Goal: Information Seeking & Learning: Learn about a topic

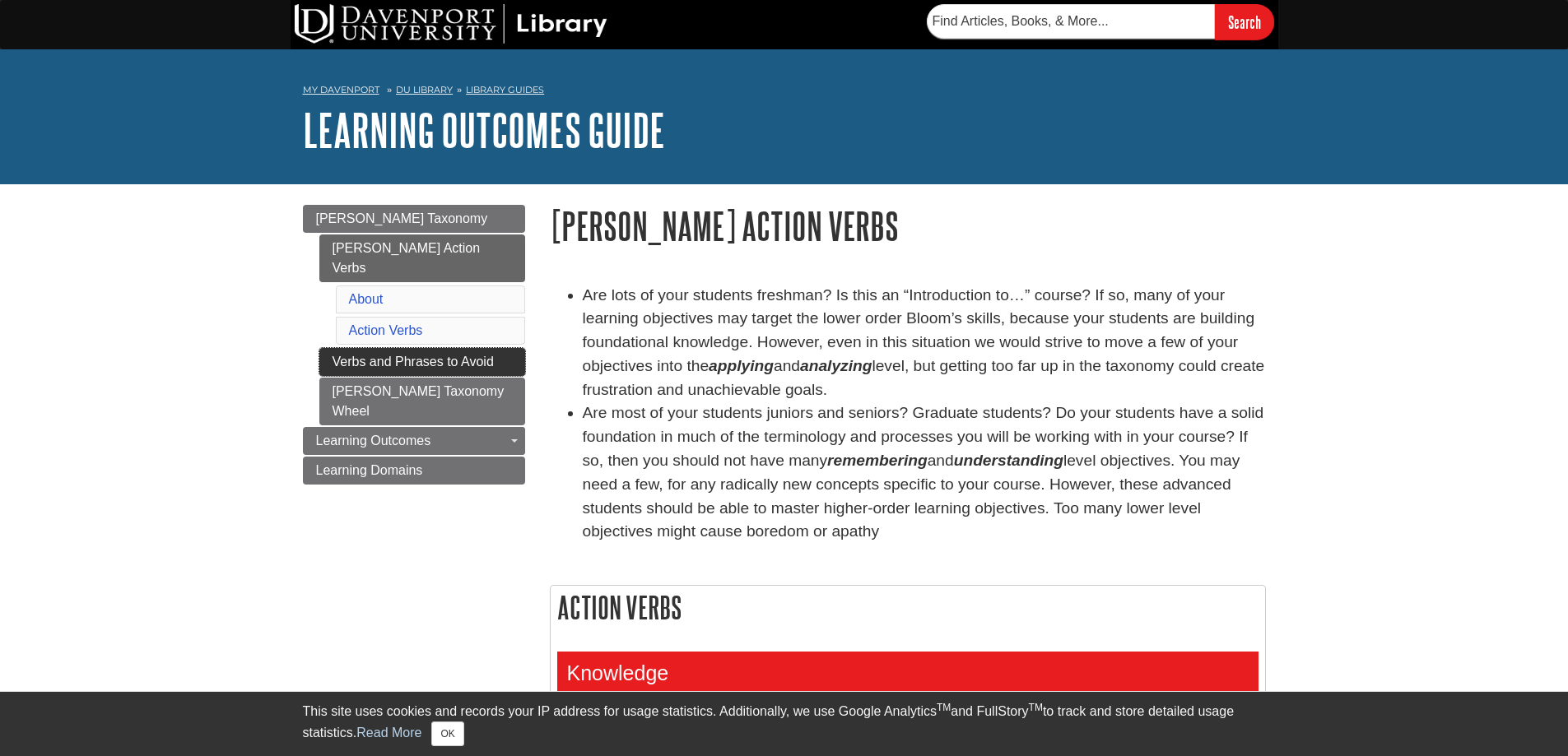
drag, startPoint x: 417, startPoint y: 344, endPoint x: 426, endPoint y: 343, distance: 9.1
click at [418, 348] on link "Verbs and Phrases to Avoid" at bounding box center [422, 362] width 206 height 28
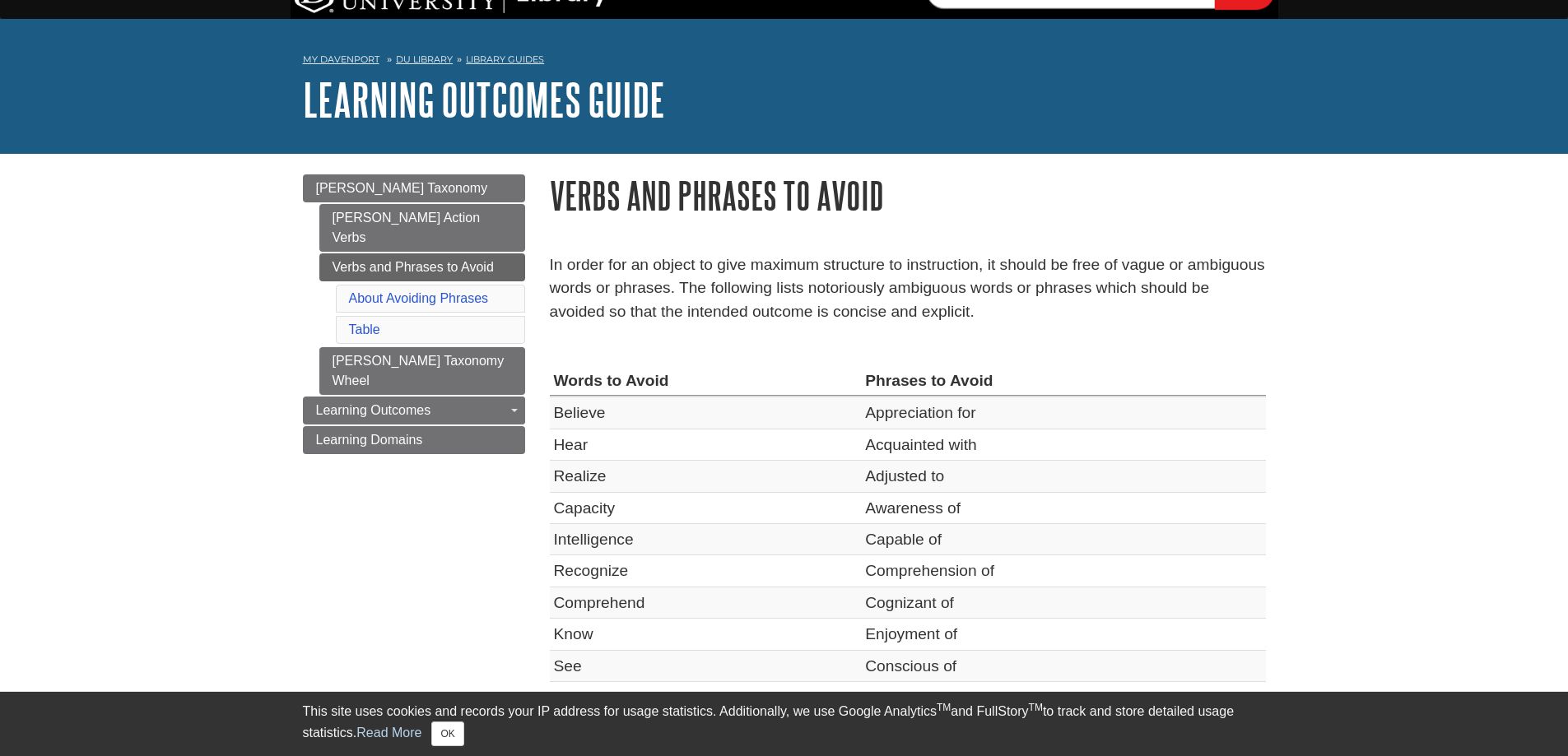
scroll to position [82, 0]
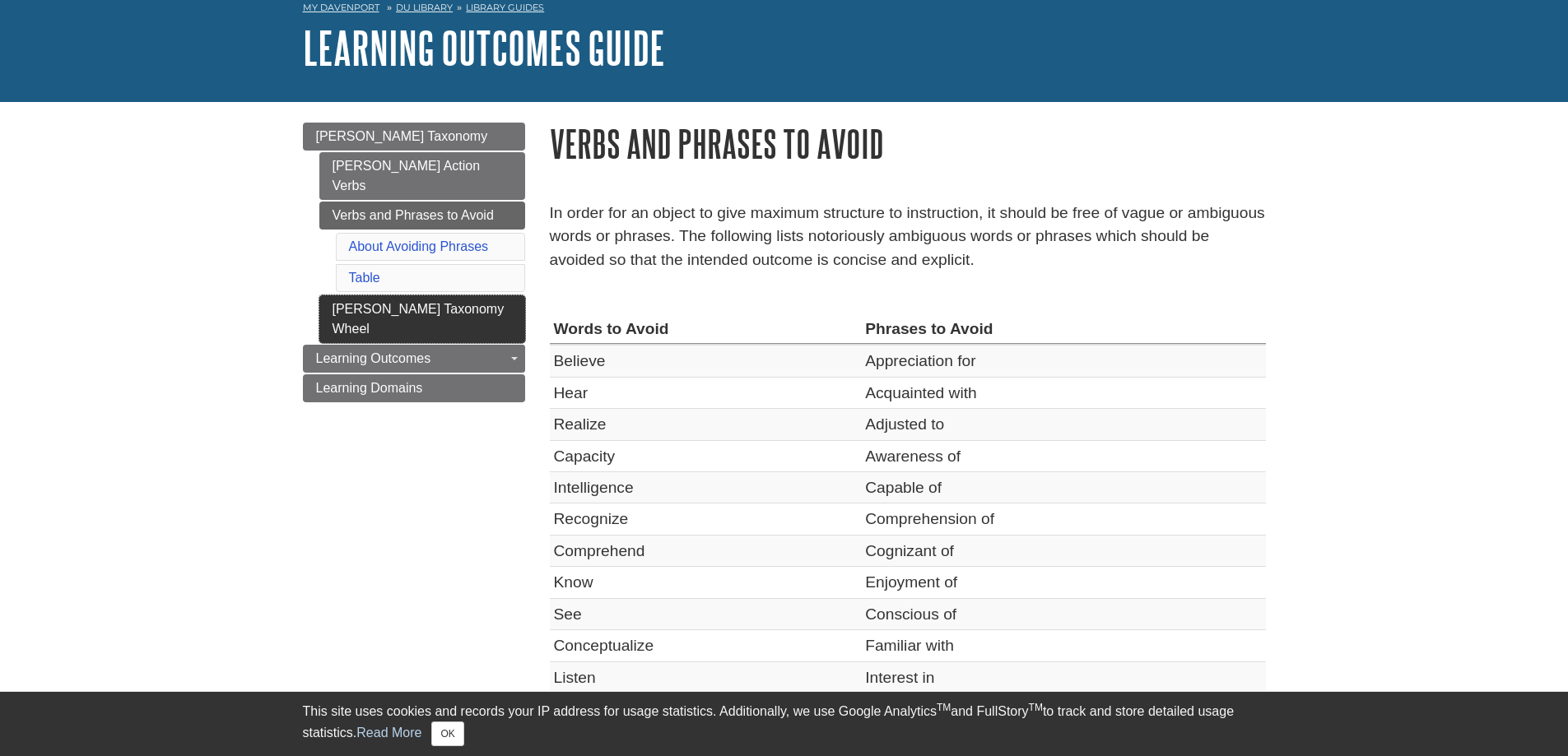
click at [462, 296] on link "[PERSON_NAME] Taxonomy Wheel" at bounding box center [422, 319] width 206 height 48
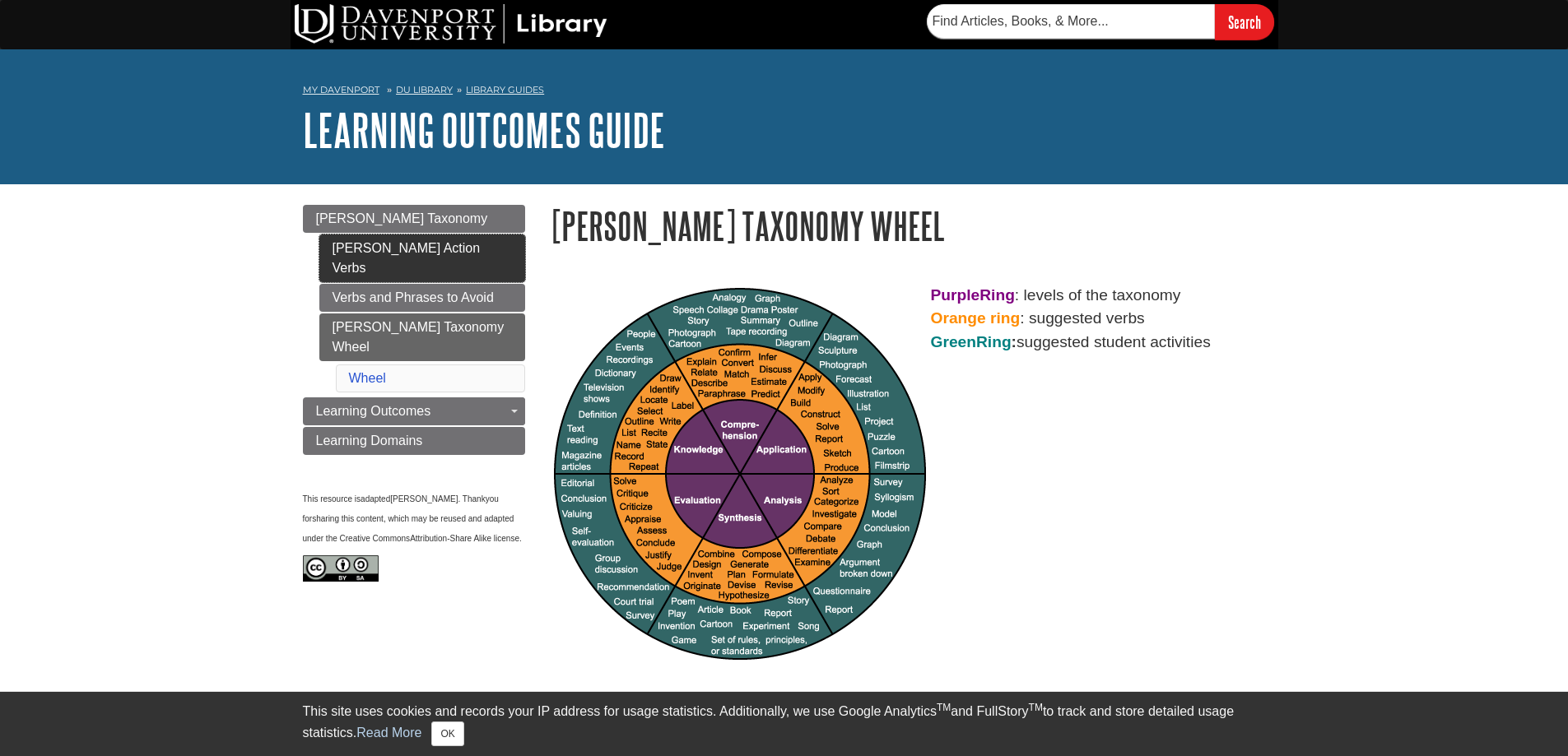
click at [422, 249] on link "[PERSON_NAME] Action Verbs" at bounding box center [422, 258] width 206 height 48
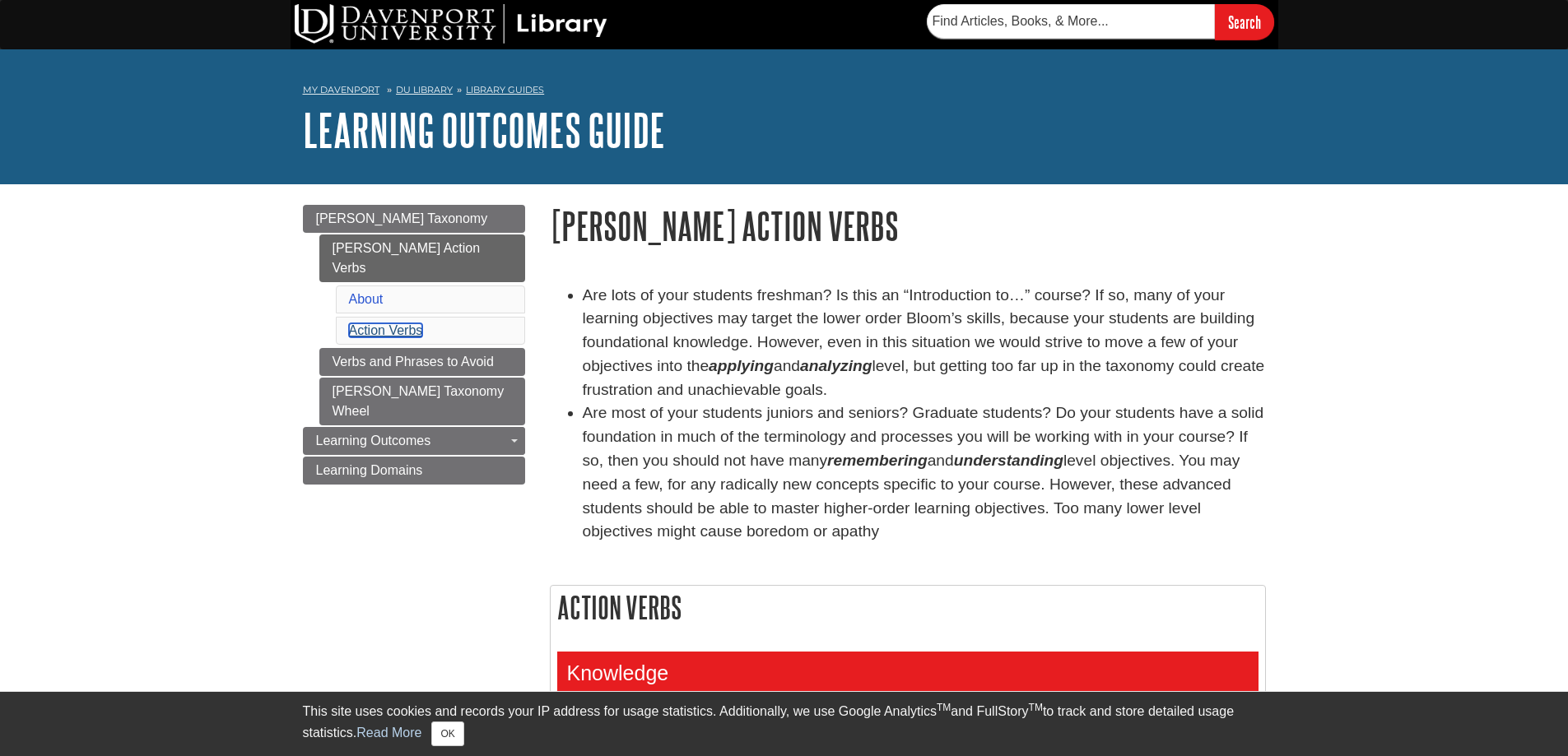
click at [408, 324] on link "Action Verbs" at bounding box center [386, 331] width 74 height 14
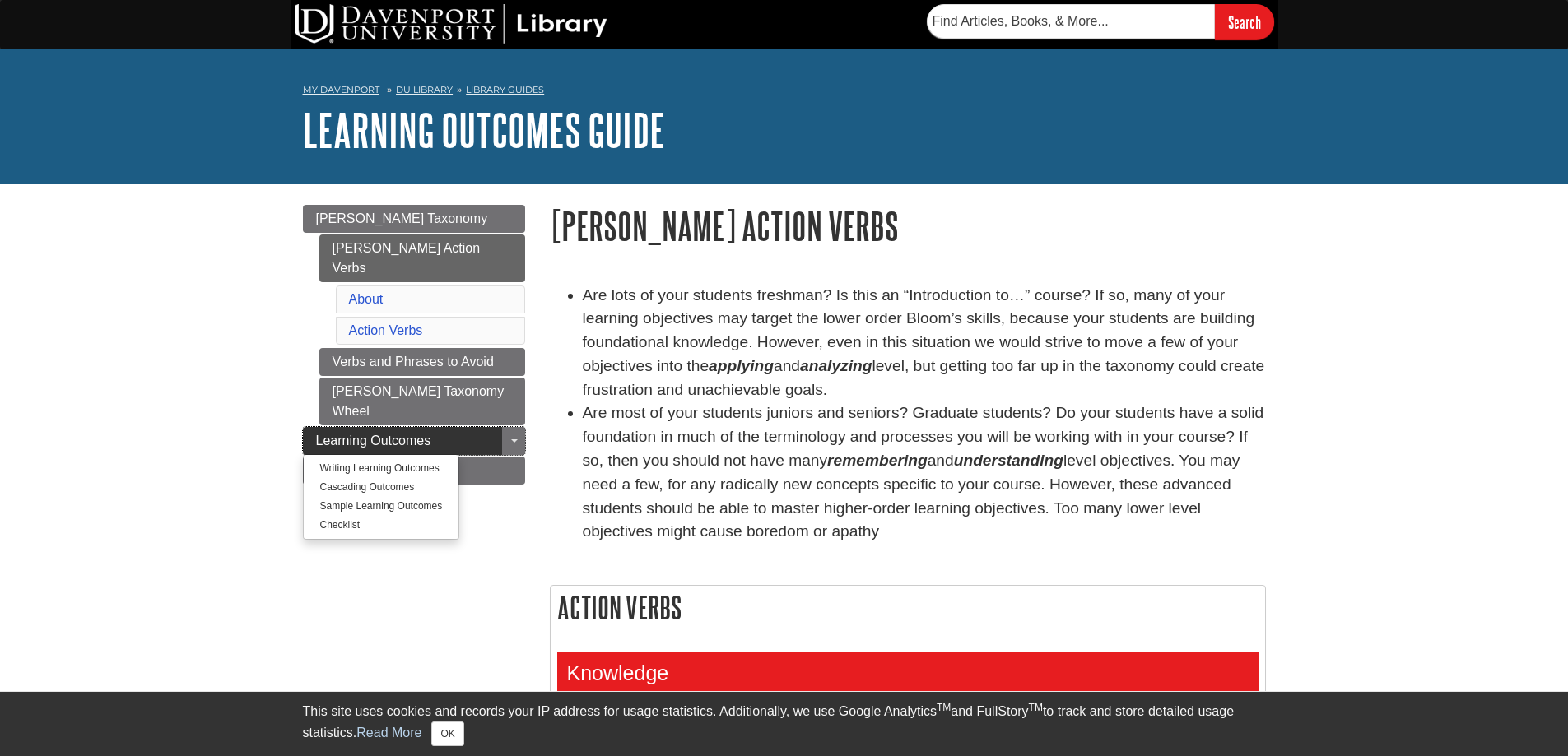
click at [480, 427] on link "Learning Outcomes" at bounding box center [414, 441] width 222 height 28
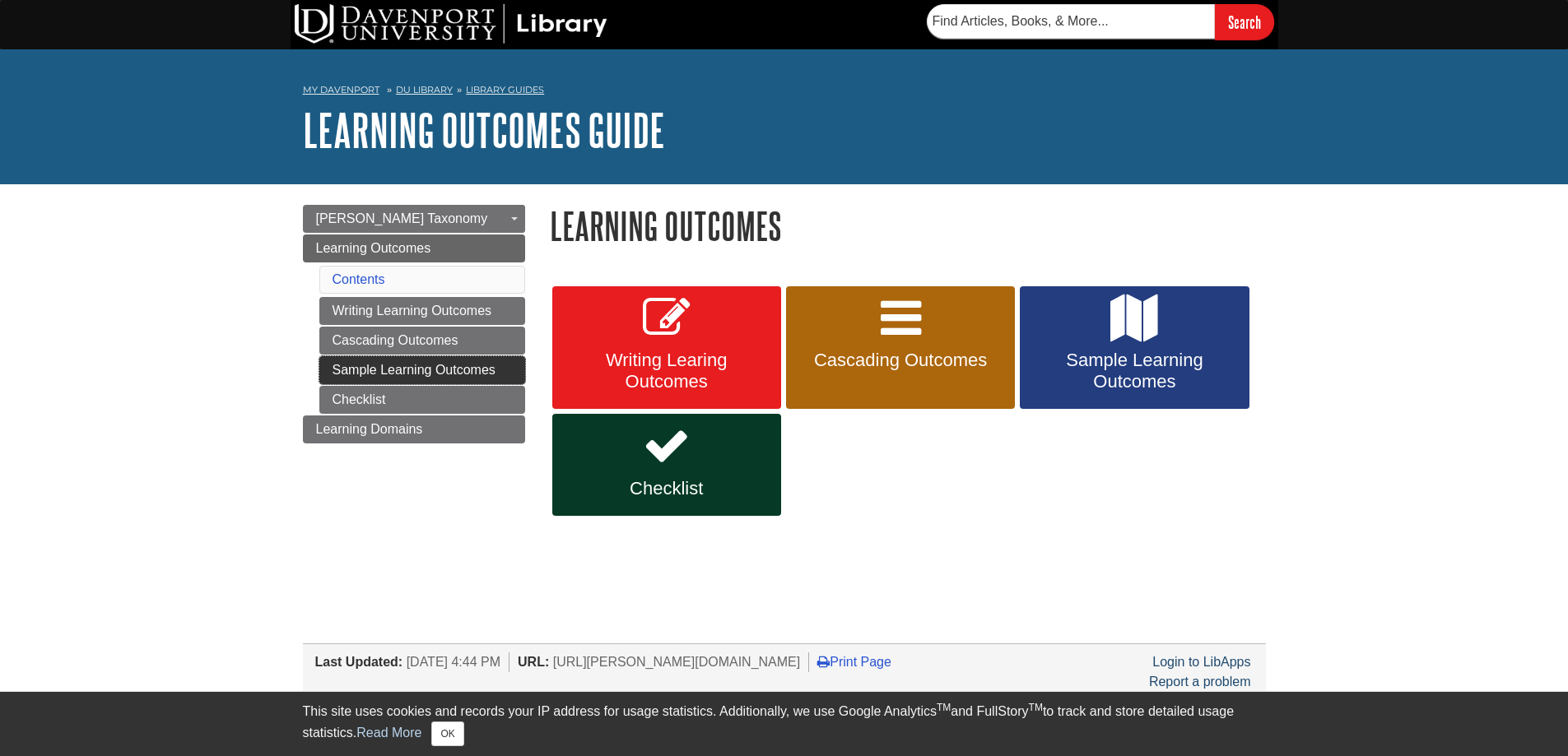
click at [450, 371] on link "Sample Learning Outcomes" at bounding box center [422, 370] width 206 height 28
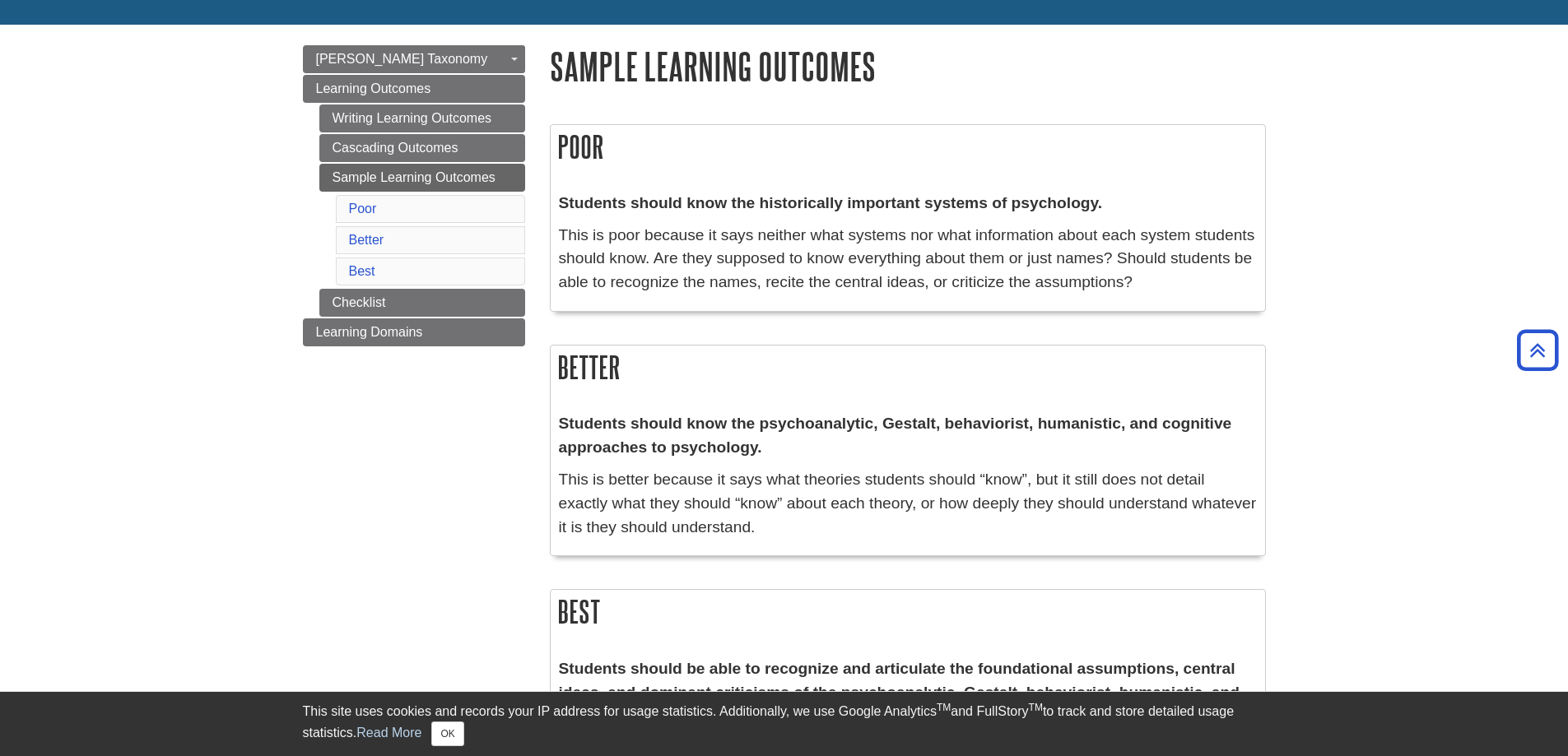
scroll to position [94, 0]
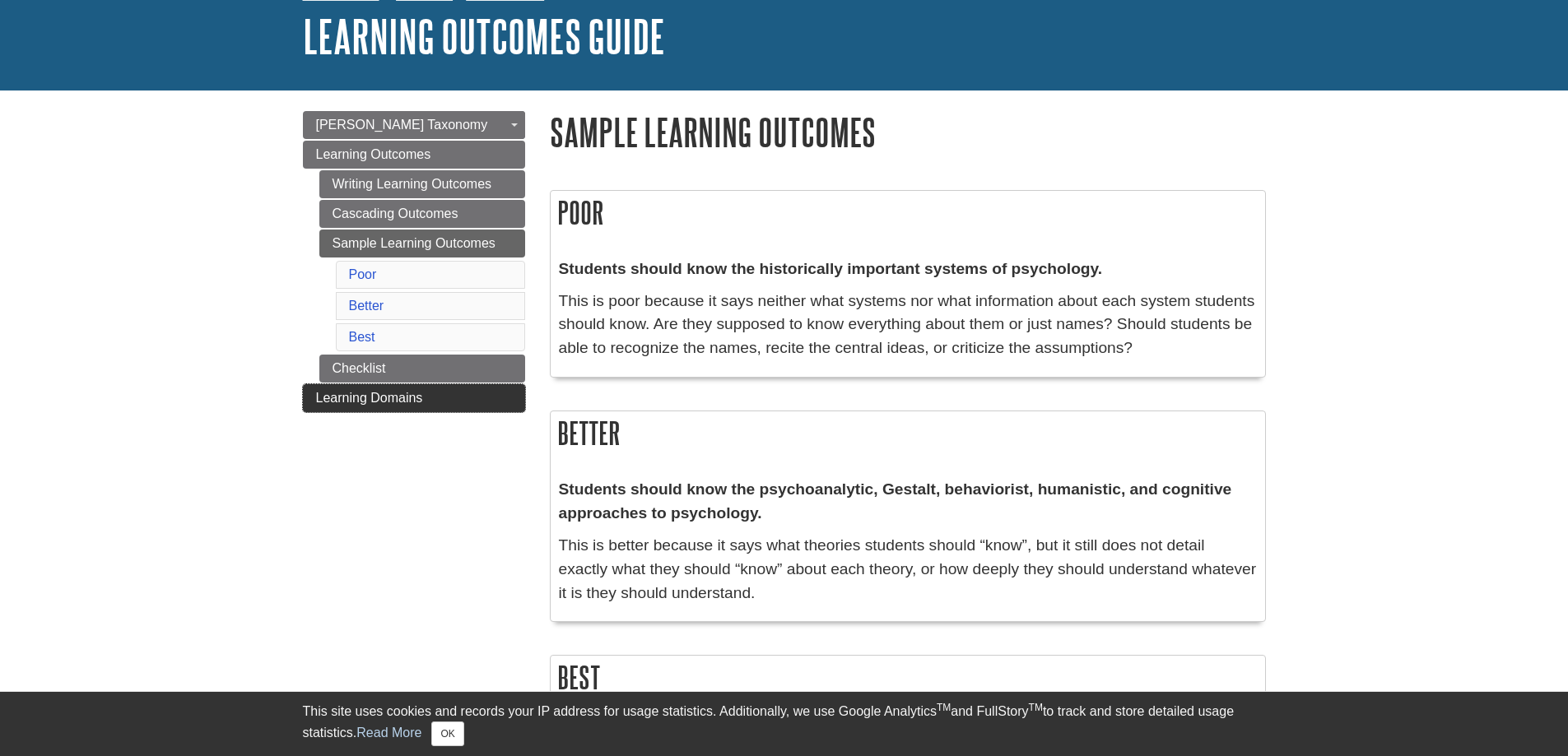
click at [439, 398] on link "Learning Domains" at bounding box center [414, 398] width 222 height 28
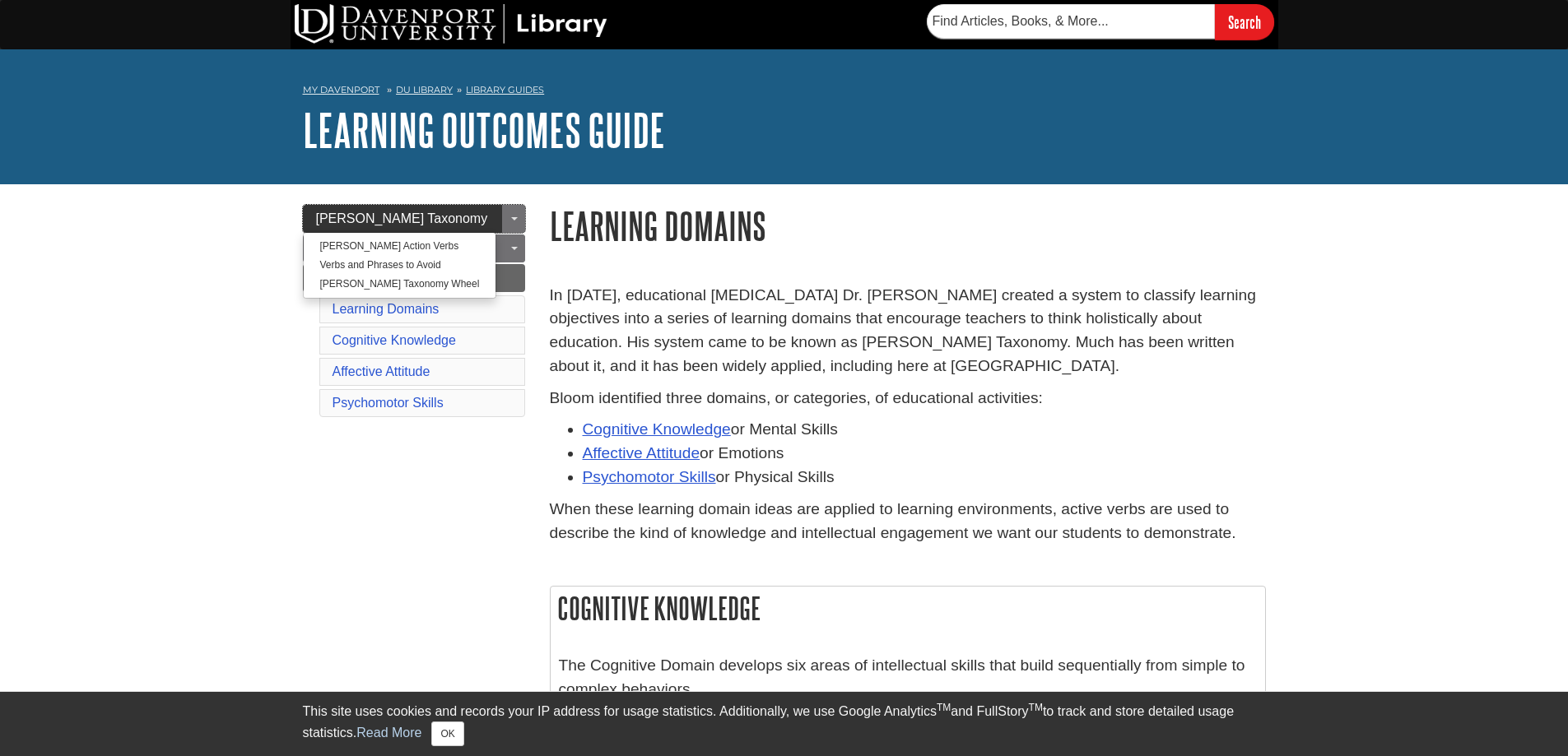
click at [408, 212] on span "[PERSON_NAME] Taxonomy" at bounding box center [402, 219] width 172 height 14
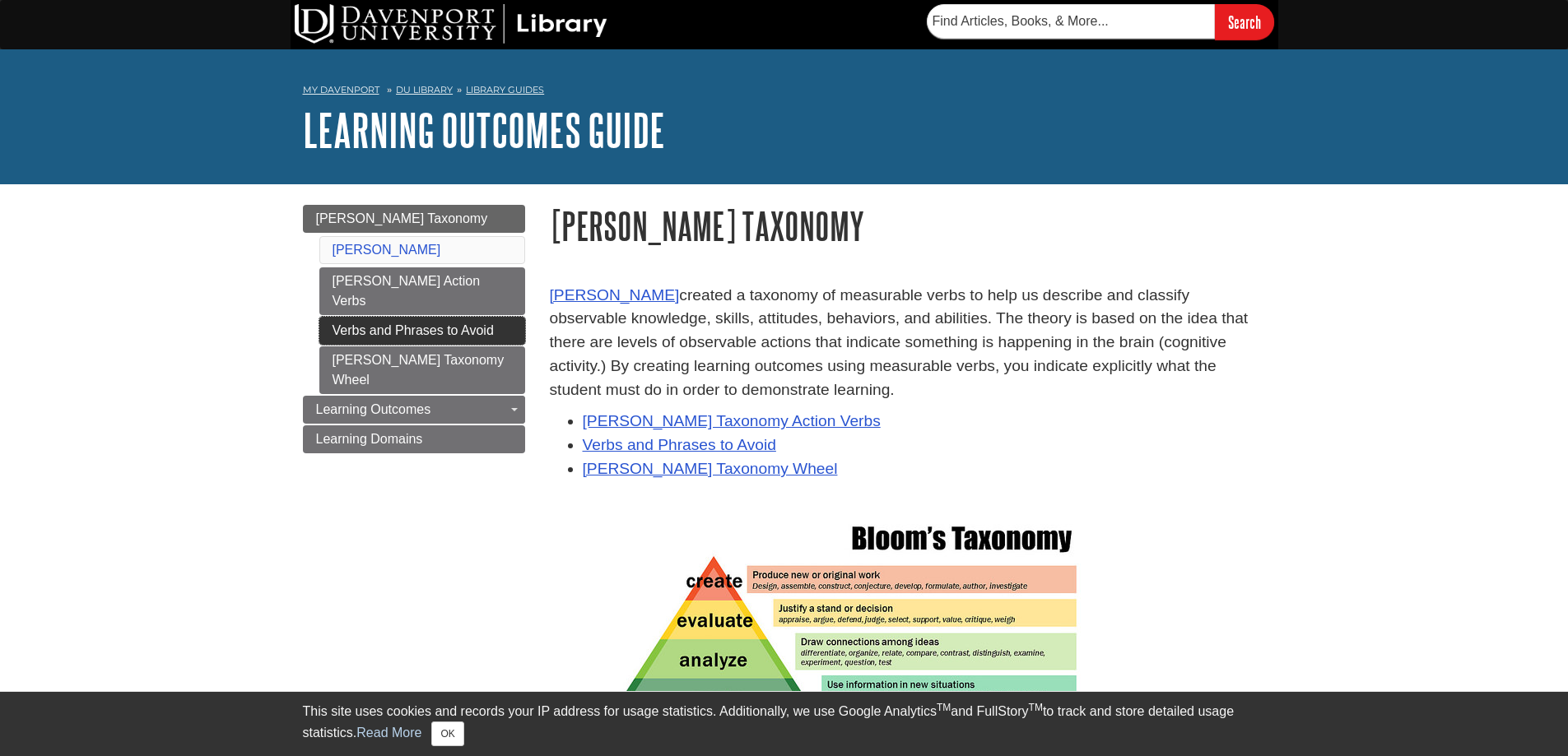
click at [426, 317] on link "Verbs and Phrases to Avoid" at bounding box center [422, 331] width 206 height 28
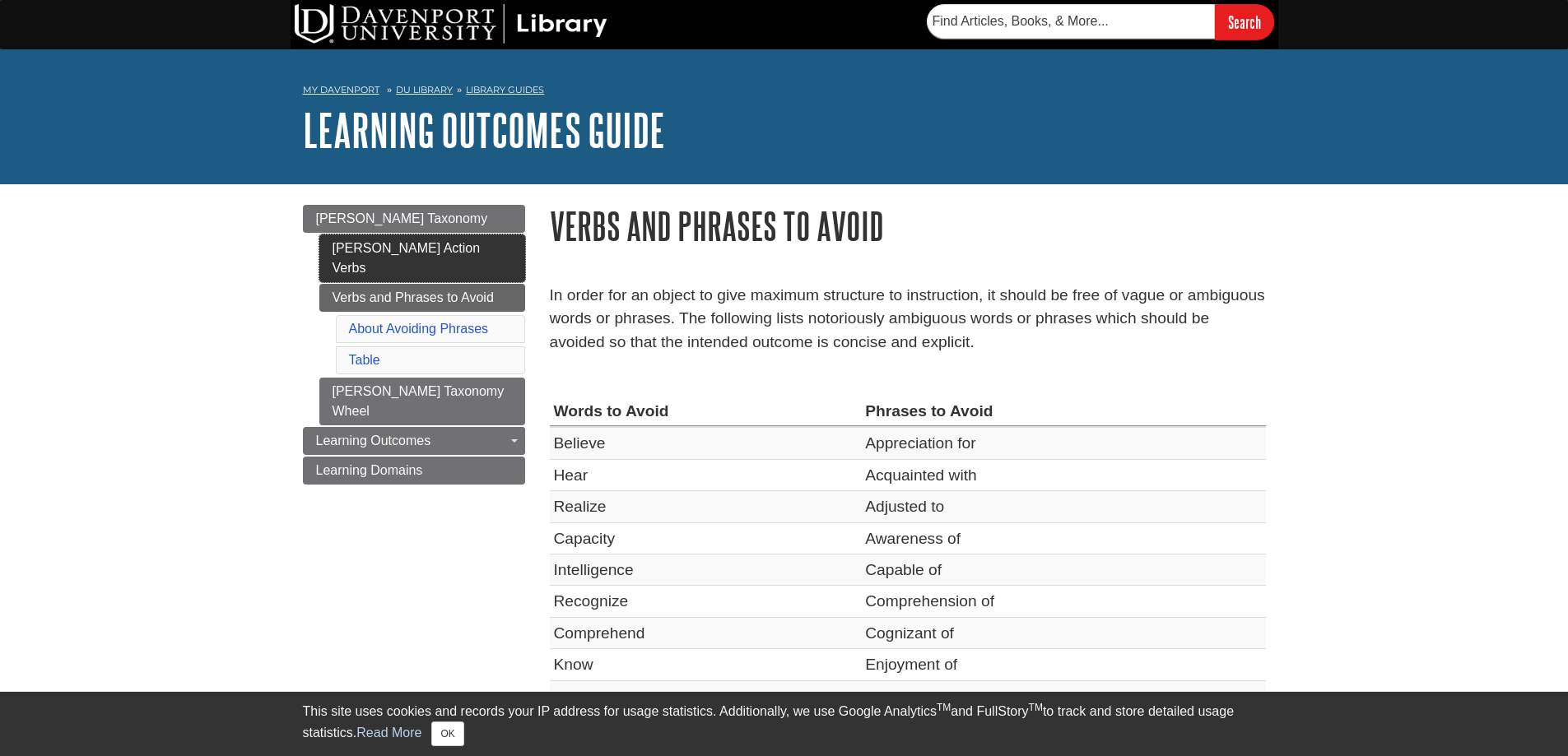
click at [415, 244] on link "[PERSON_NAME] Action Verbs" at bounding box center [422, 258] width 206 height 48
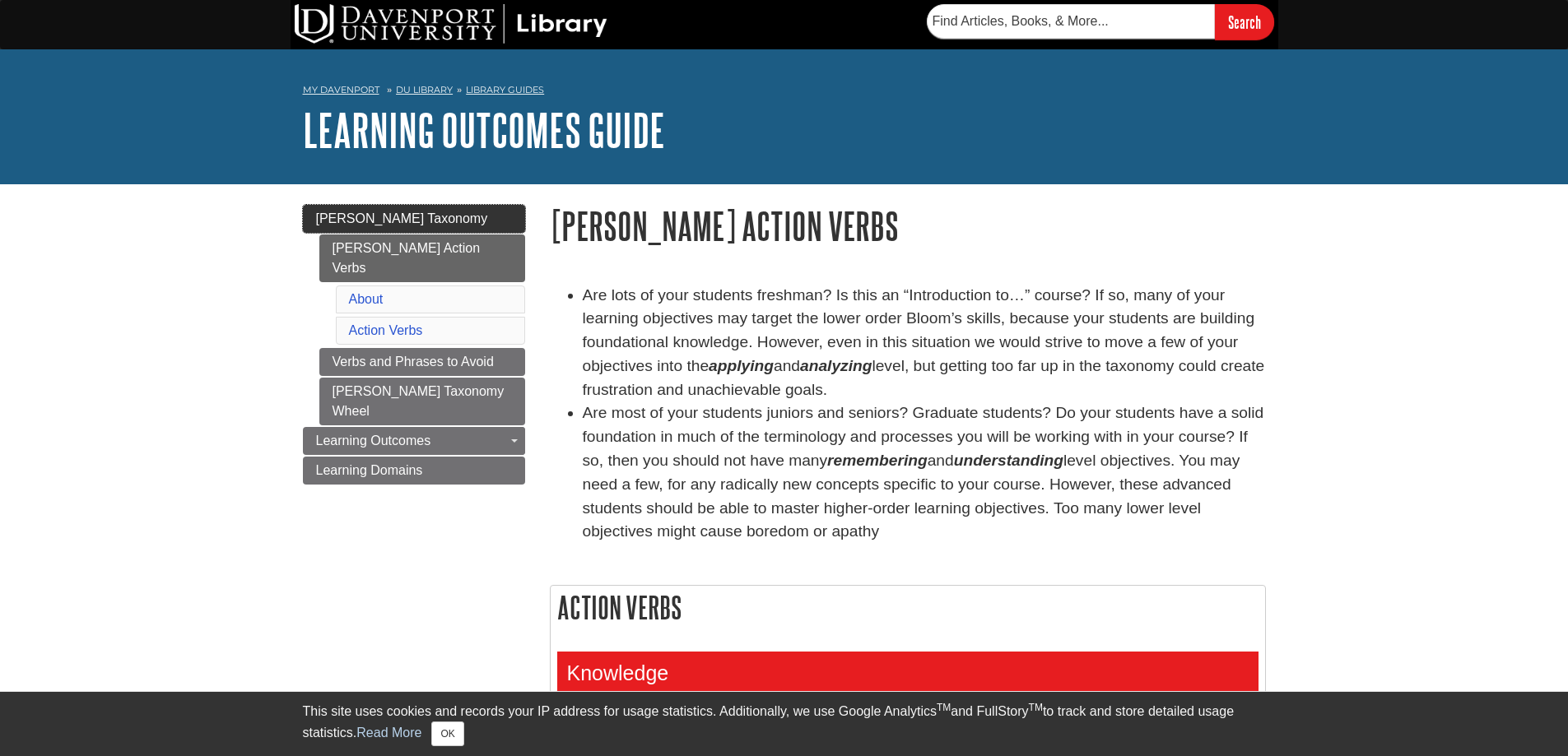
click at [401, 215] on span "[PERSON_NAME] Taxonomy" at bounding box center [402, 219] width 172 height 14
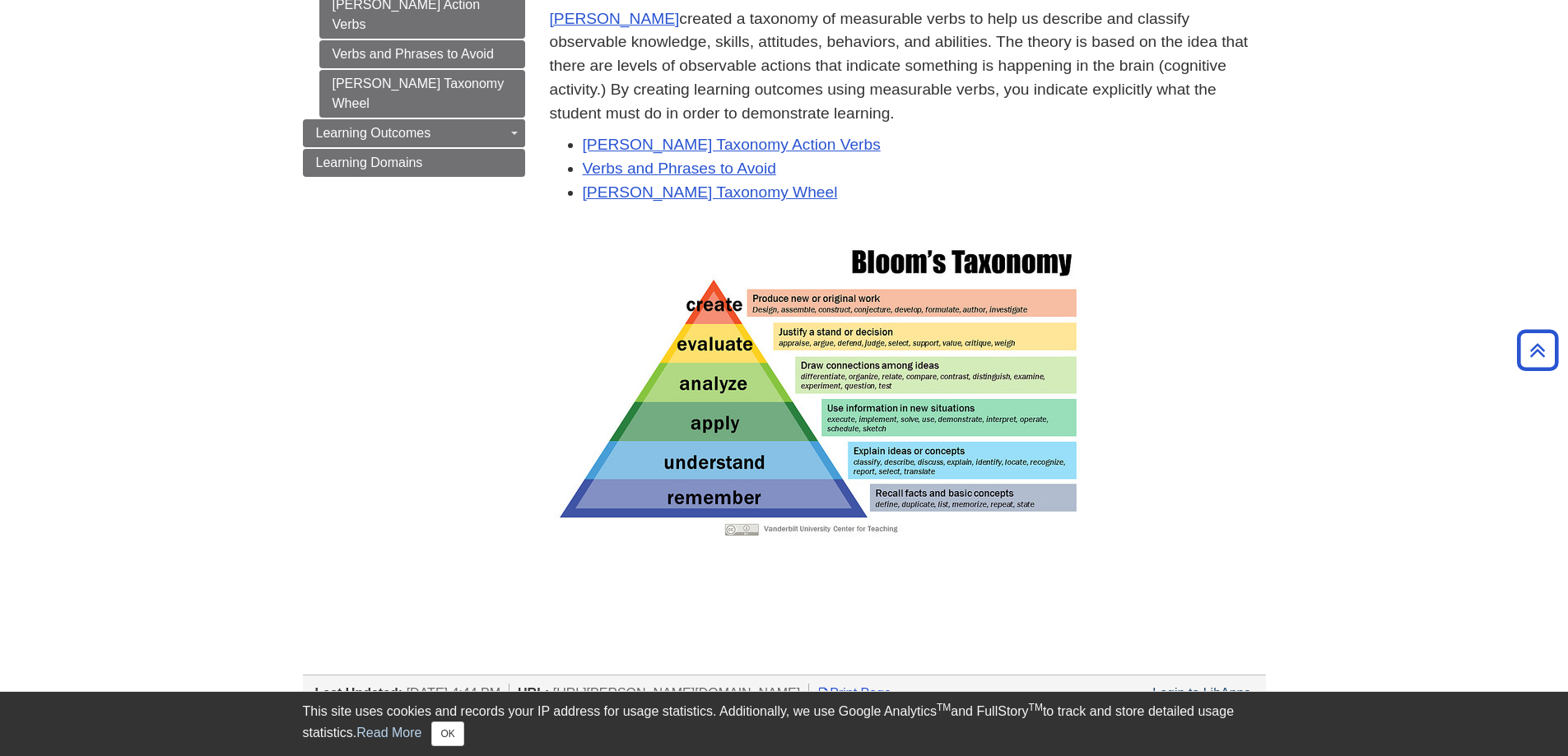
scroll to position [247, 0]
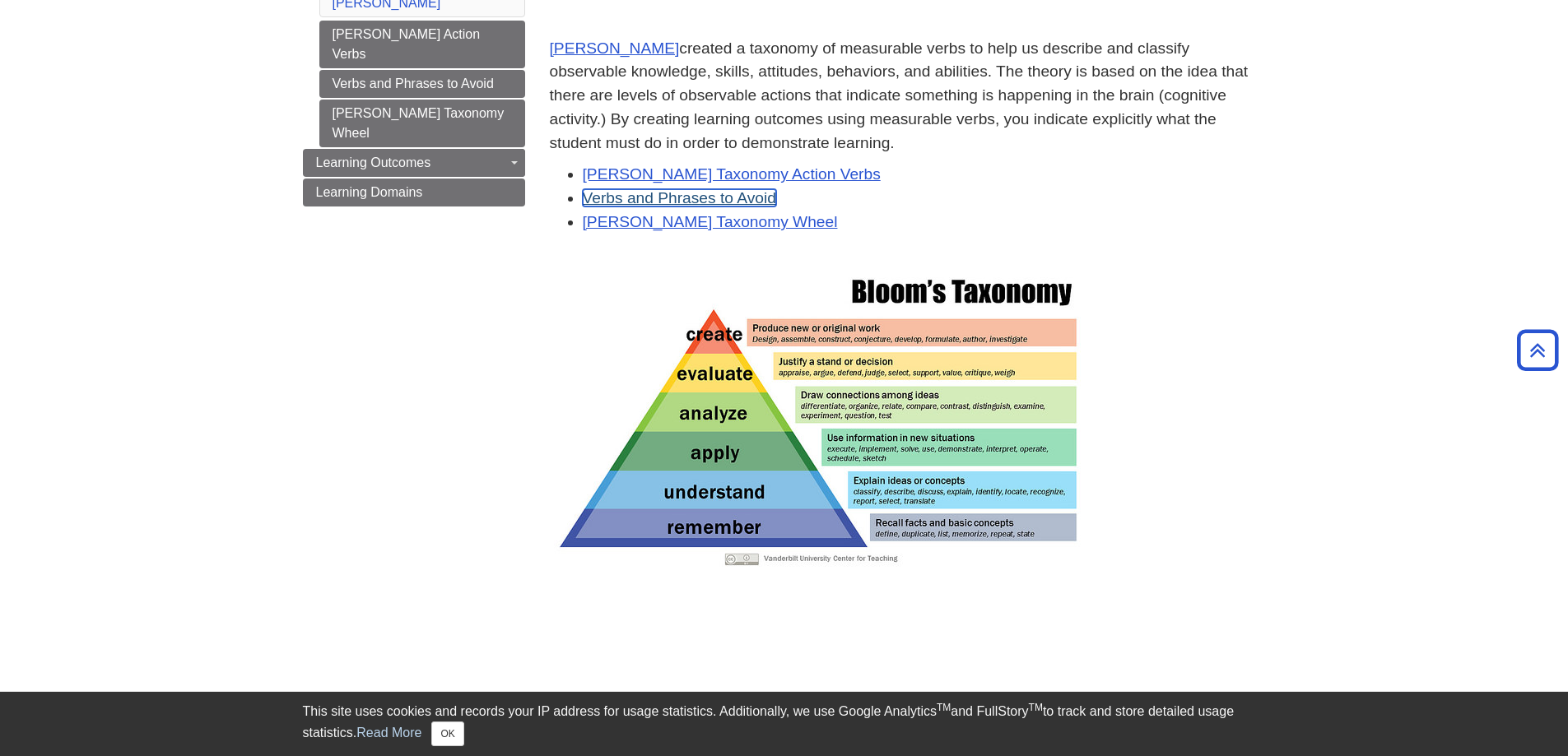
click at [672, 198] on link "Verbs and Phrases to Avoid" at bounding box center [679, 198] width 193 height 18
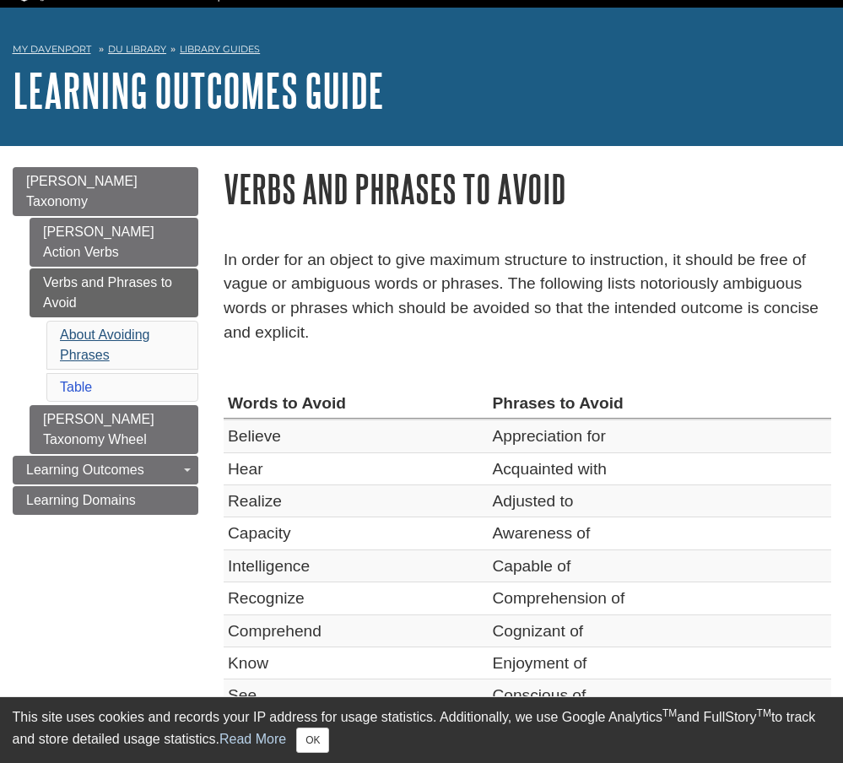
scroll to position [84, 0]
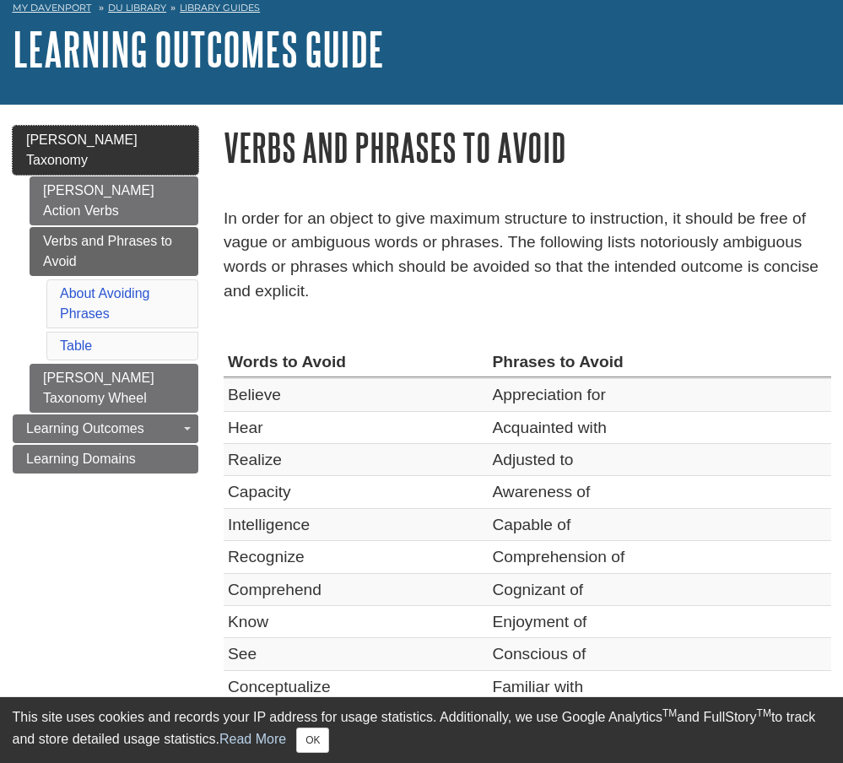
click at [93, 143] on span "[PERSON_NAME] Taxonomy" at bounding box center [81, 149] width 111 height 35
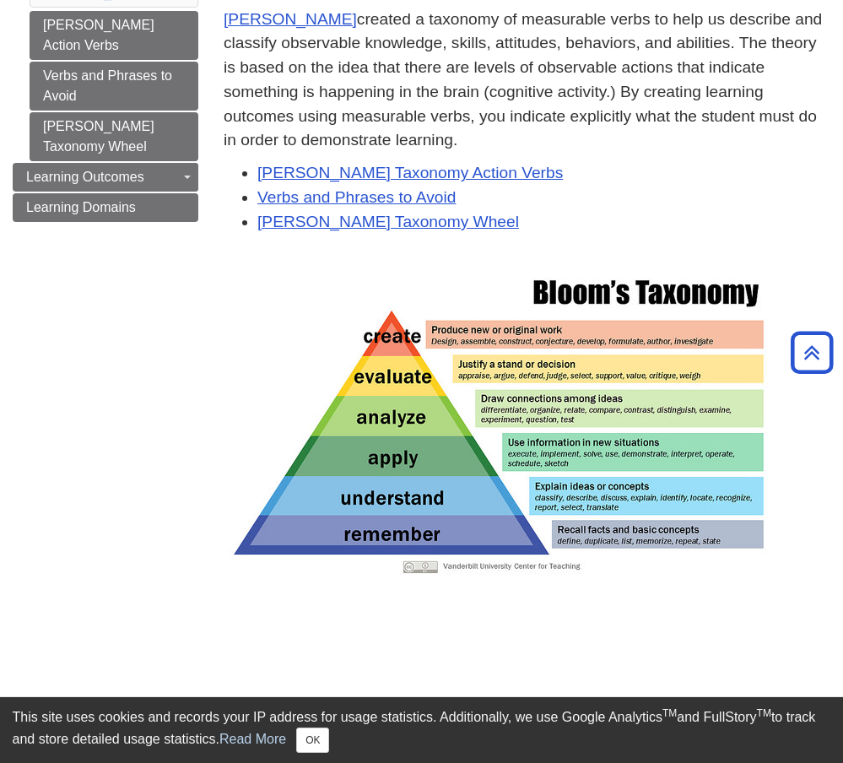
scroll to position [253, 0]
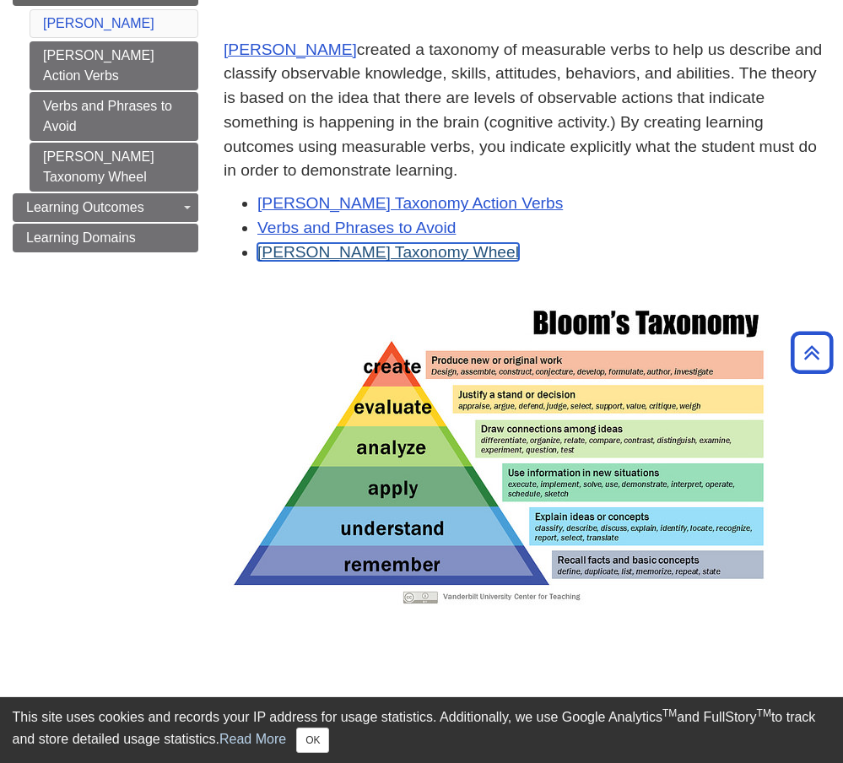
click at [370, 251] on link "[PERSON_NAME] Taxonomy Wheel" at bounding box center [388, 252] width 262 height 18
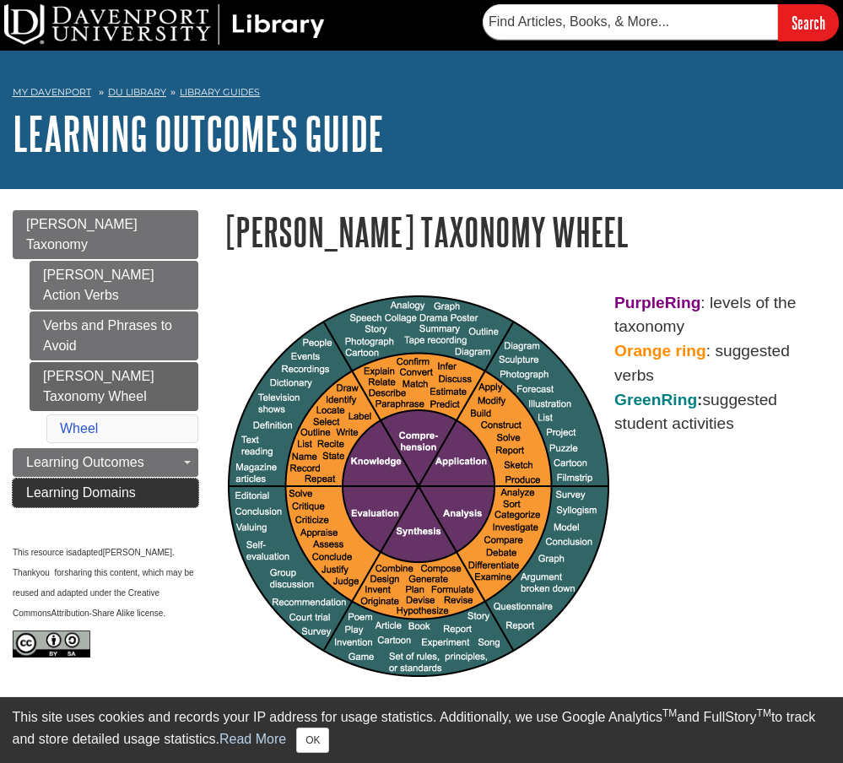
click at [130, 485] on span "Learning Domains" at bounding box center [81, 492] width 110 height 14
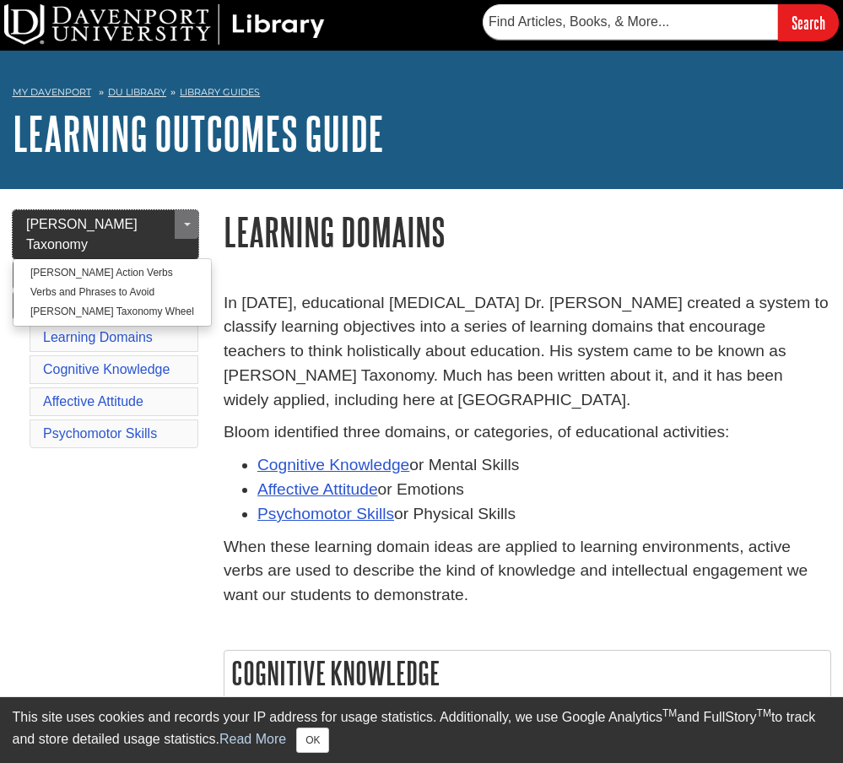
click at [130, 219] on span "[PERSON_NAME] Taxonomy" at bounding box center [81, 234] width 111 height 35
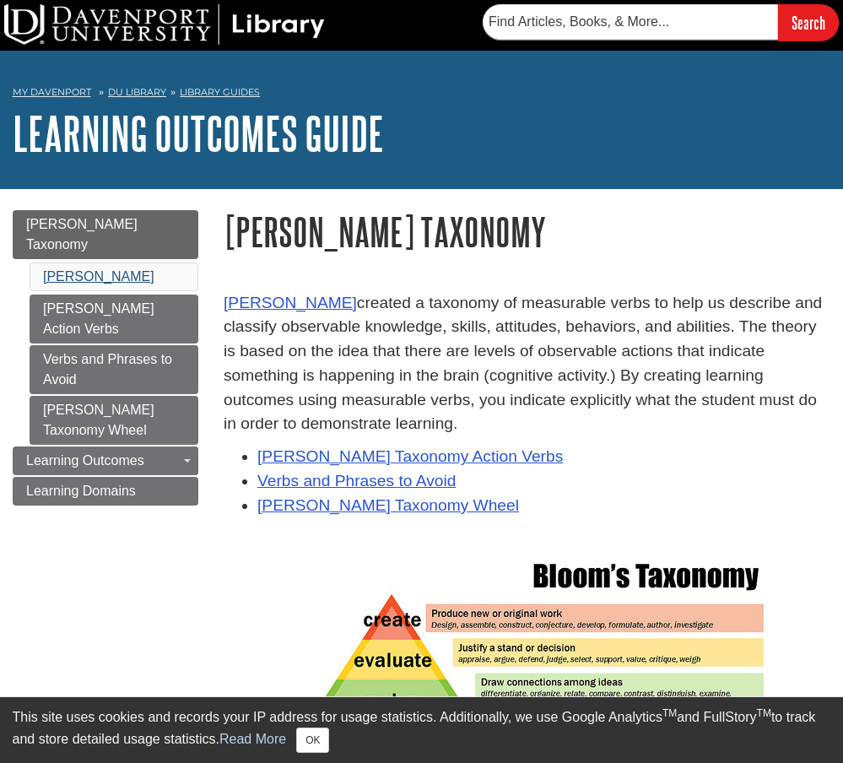
drag, startPoint x: 66, startPoint y: 246, endPoint x: 67, endPoint y: 255, distance: 8.5
click at [65, 262] on li "[PERSON_NAME]" at bounding box center [114, 276] width 169 height 29
click at [67, 269] on link "[PERSON_NAME]" at bounding box center [98, 276] width 111 height 14
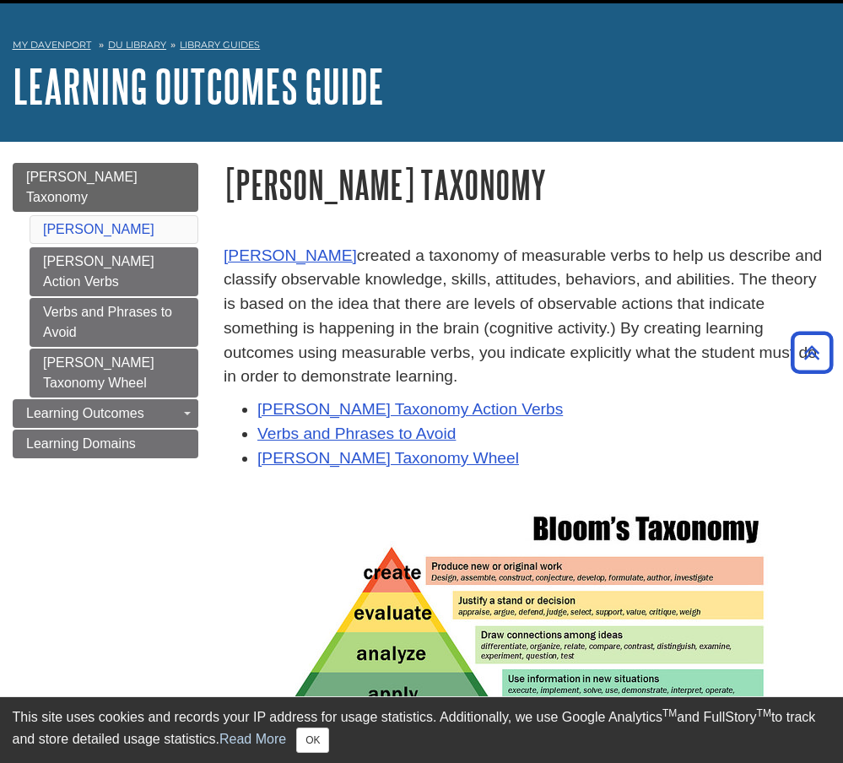
scroll to position [38, 0]
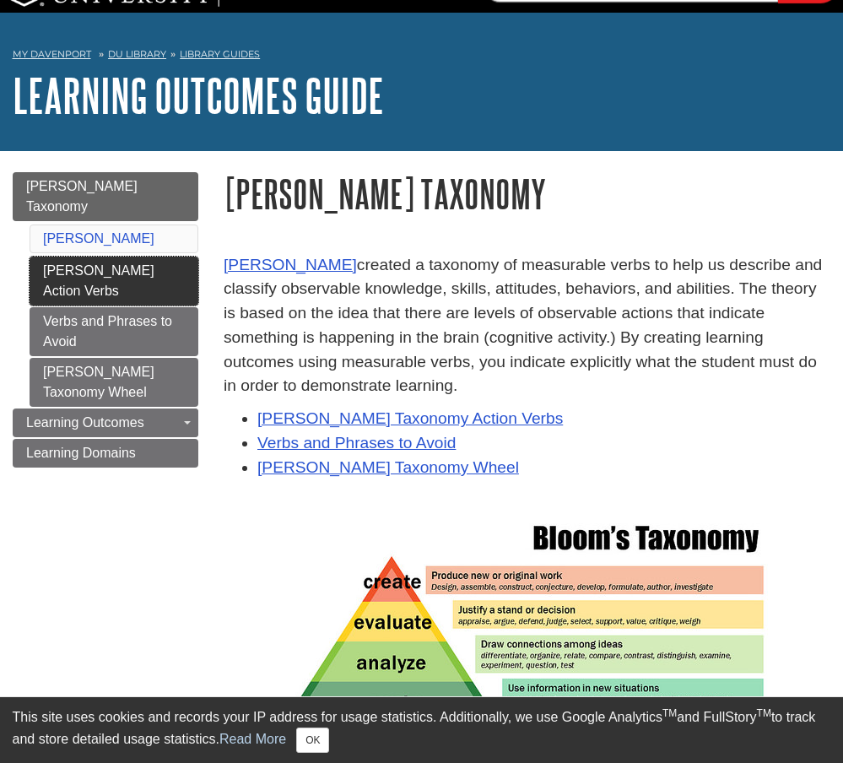
click at [108, 256] on link "[PERSON_NAME] Action Verbs" at bounding box center [114, 280] width 169 height 49
